Goal: Task Accomplishment & Management: Use online tool/utility

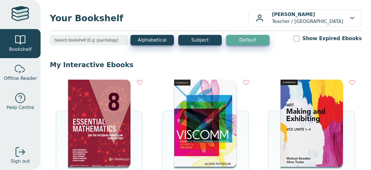
click at [94, 108] on img at bounding box center [99, 122] width 62 height 87
click at [92, 104] on img at bounding box center [99, 122] width 62 height 87
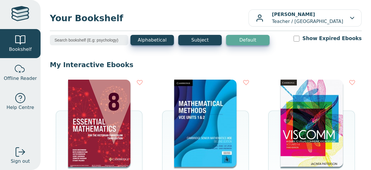
click at [99, 137] on img at bounding box center [99, 122] width 62 height 87
